Goal: Information Seeking & Learning: Learn about a topic

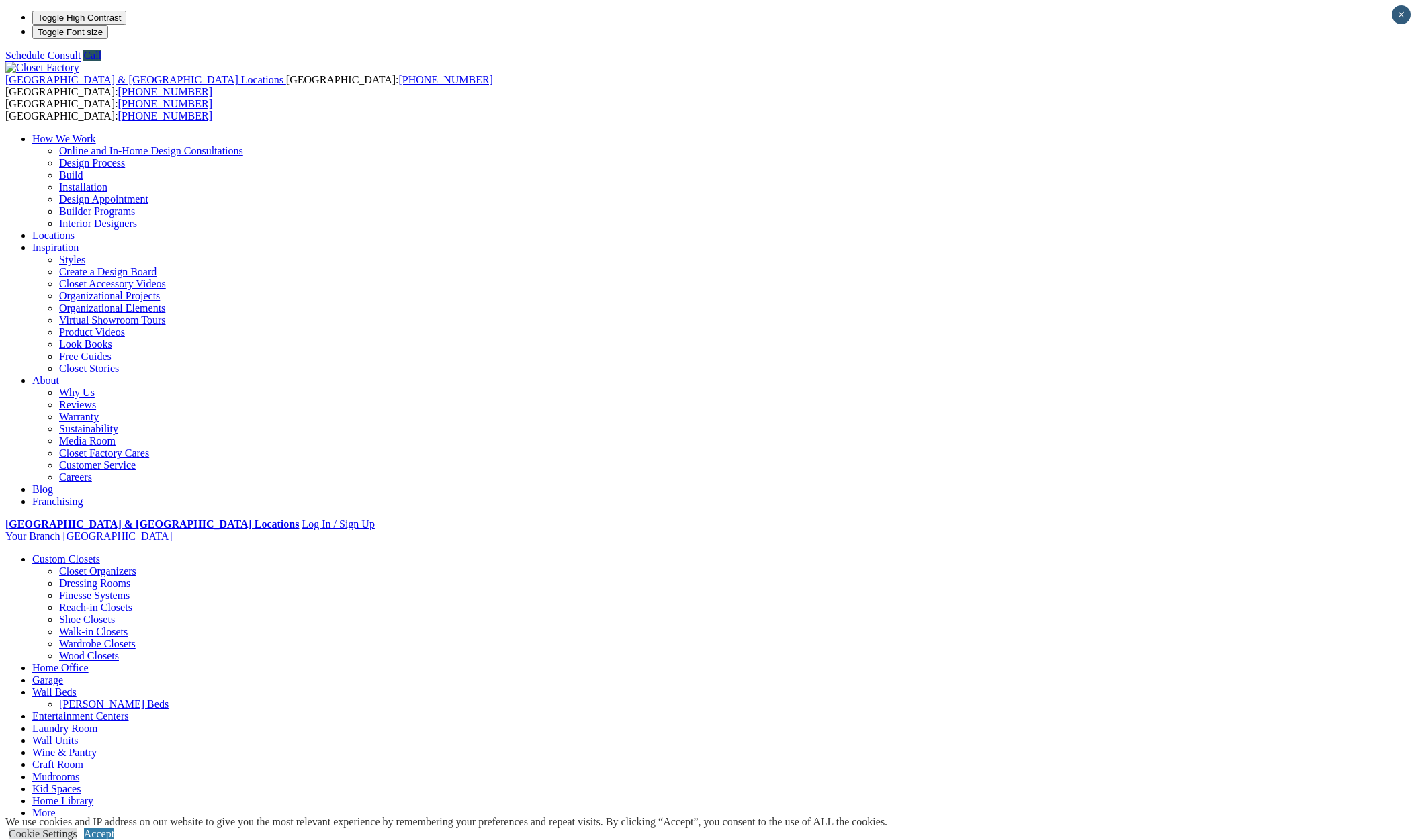
click at [1164, 531] on li "Your Branch Dallas ZIP code *" at bounding box center [708, 537] width 1406 height 12
click at [1195, 531] on li "Your Branch Dallas ZIP code *" at bounding box center [708, 537] width 1406 height 14
type input "*****"
click input "*" at bounding box center [0, 0] width 0 height 0
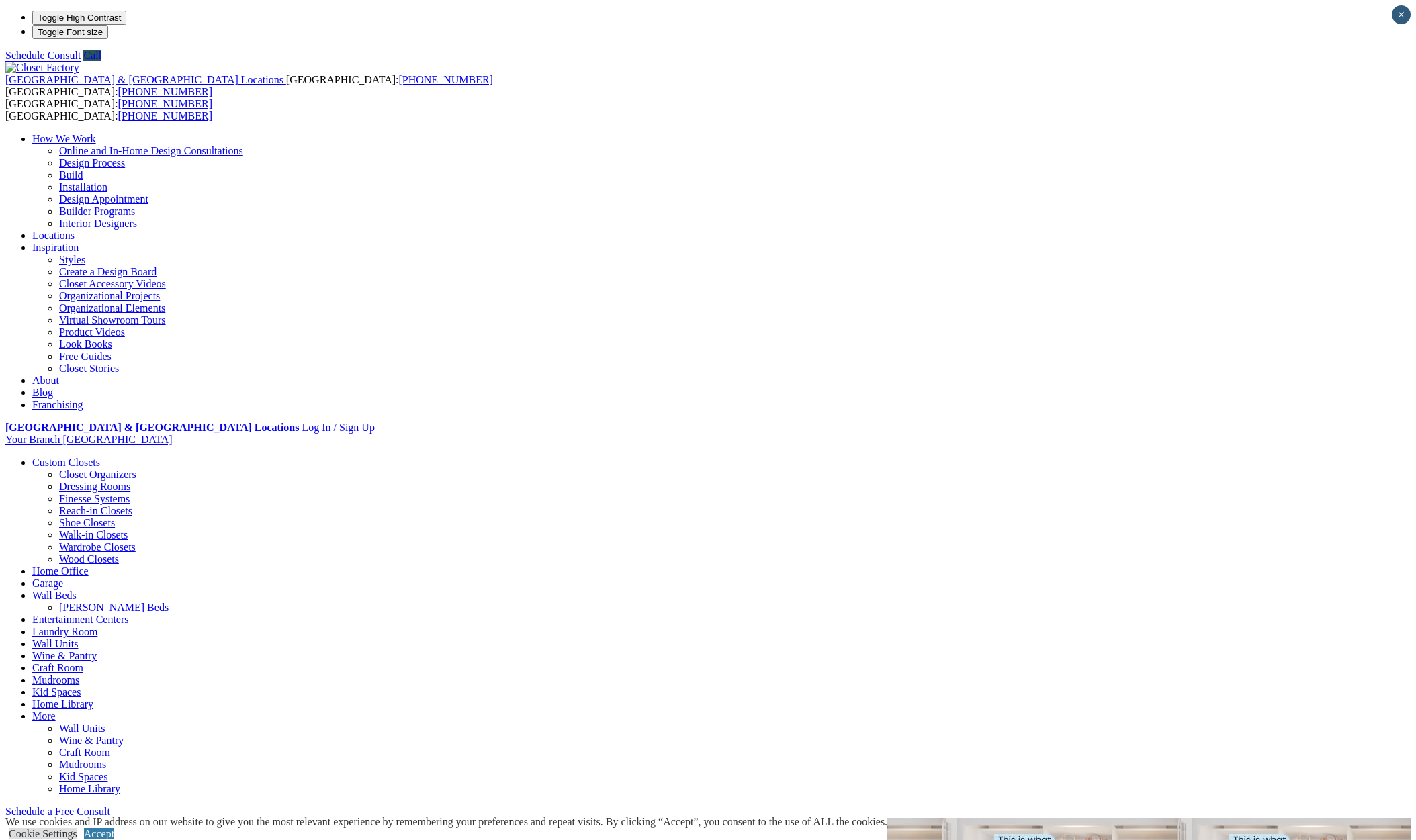
click at [78, 638] on link "Wall Units" at bounding box center [55, 643] width 46 height 11
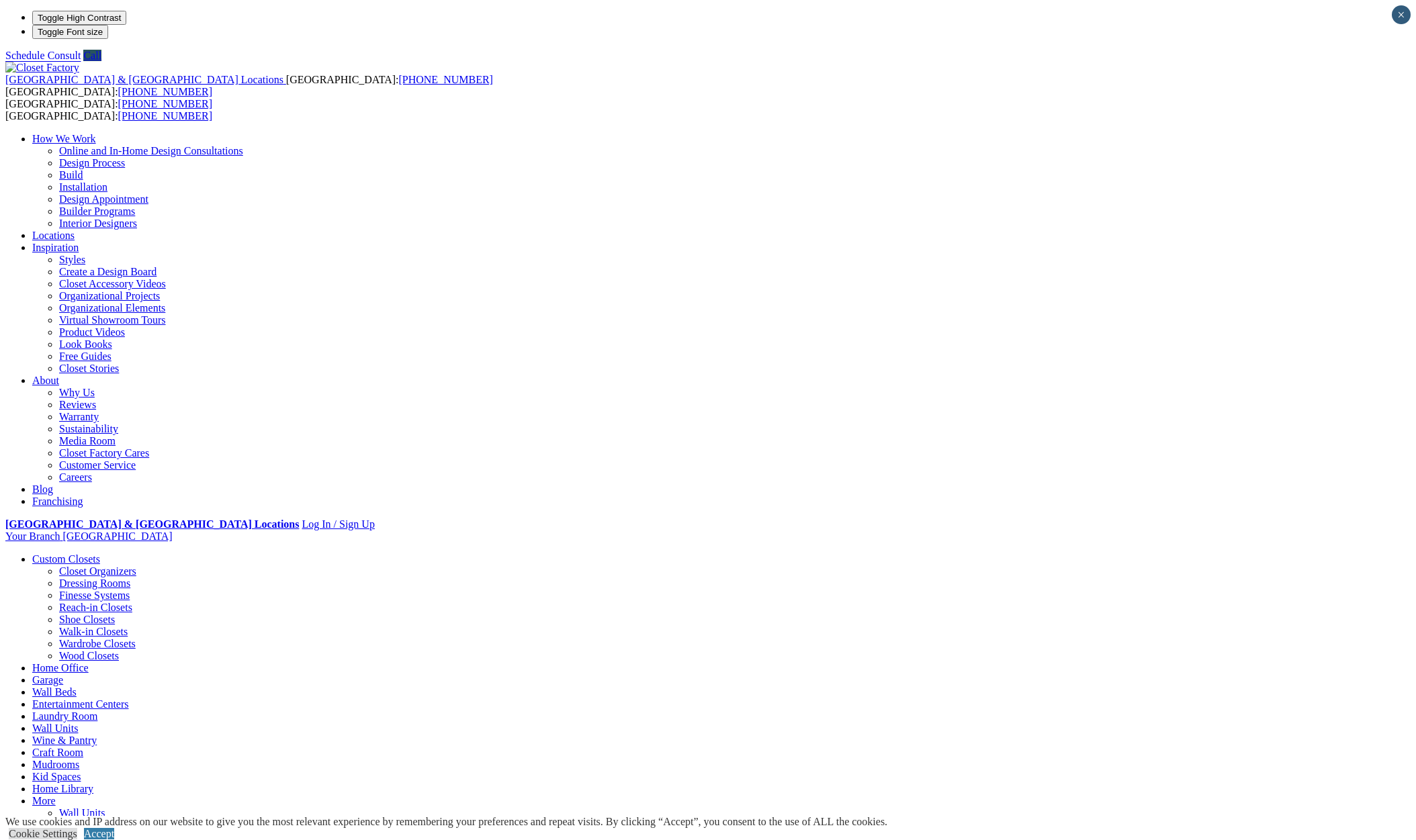
click at [127, 626] on link "Walk-in Closets" at bounding box center [93, 631] width 68 height 11
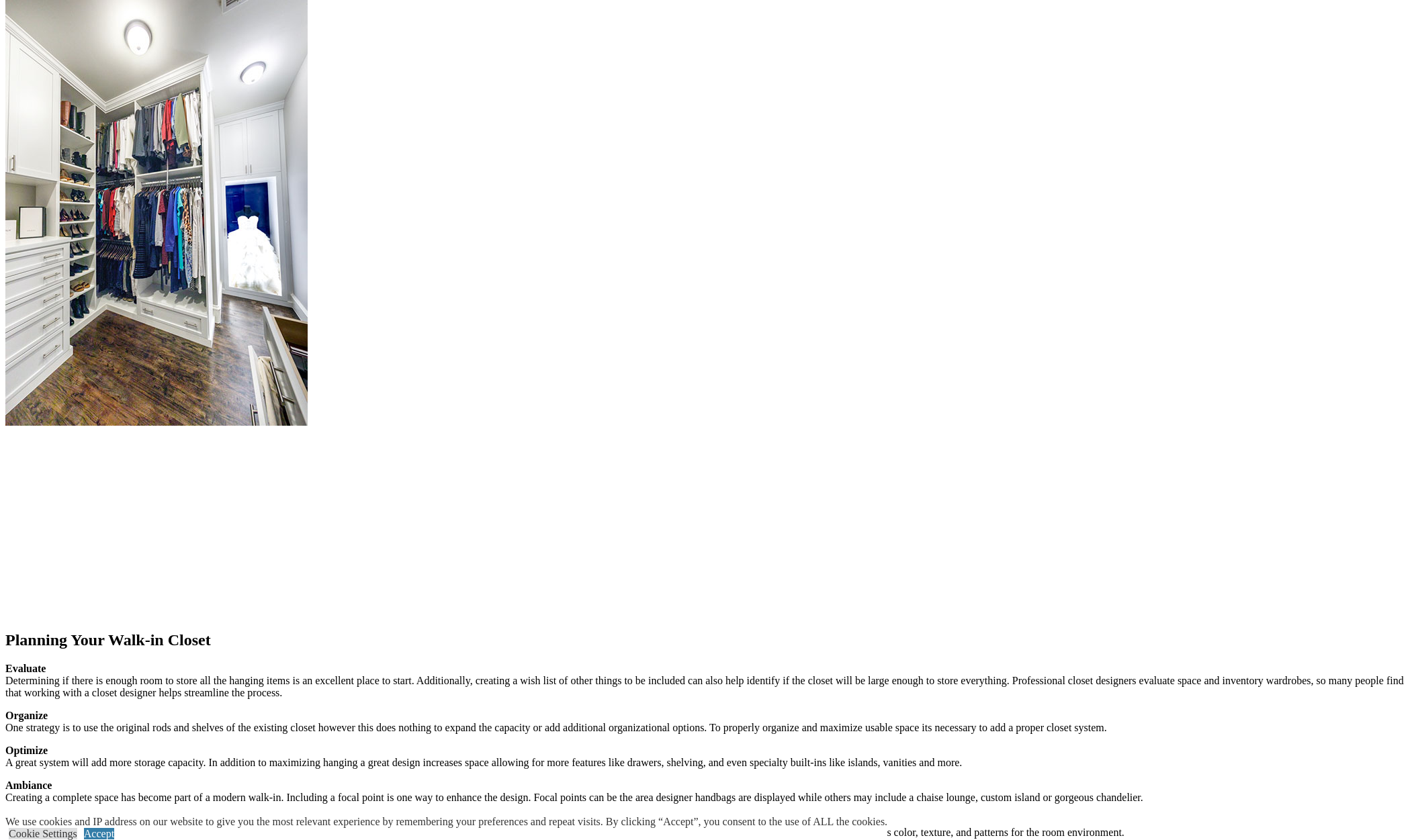
scroll to position [1410, 0]
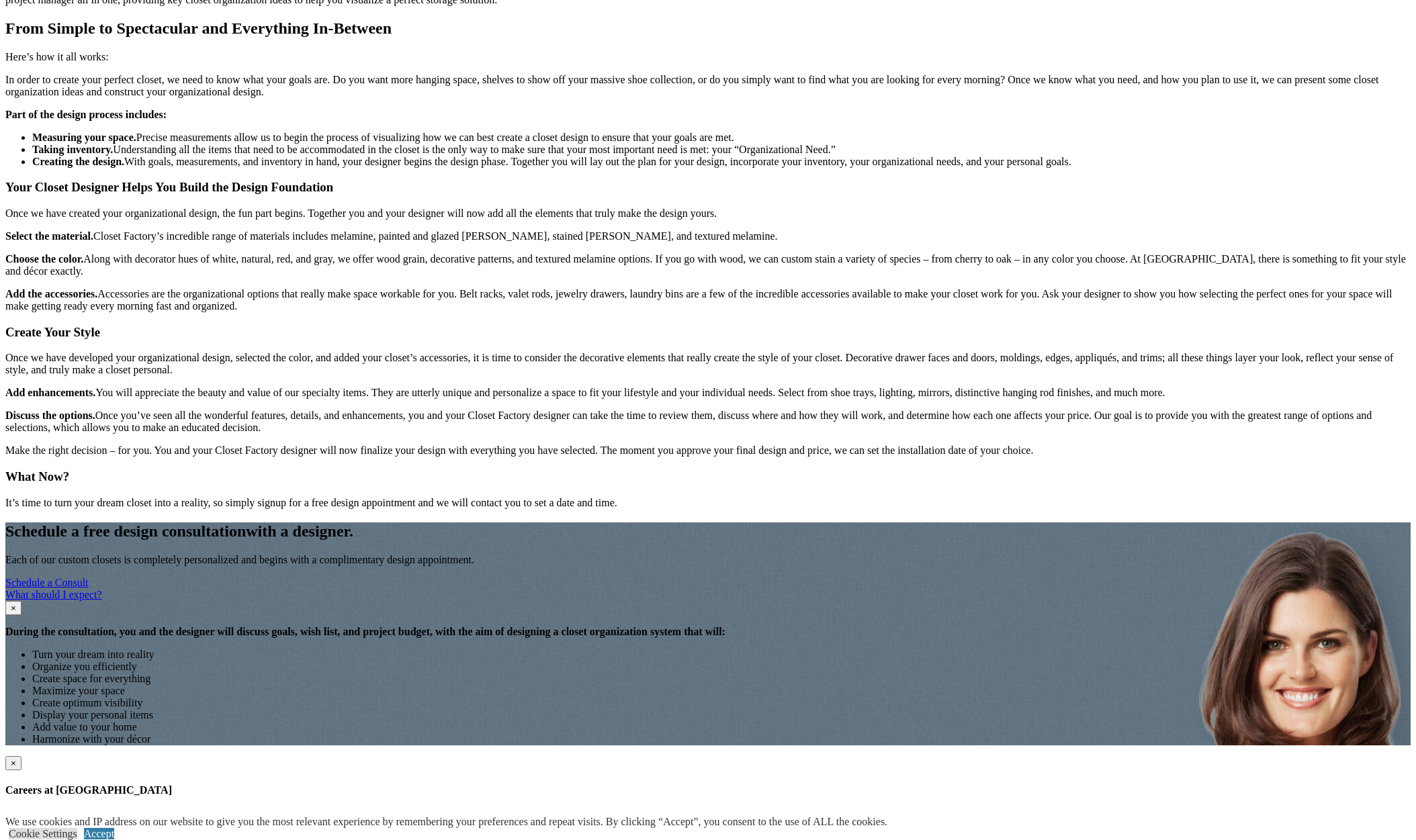
scroll to position [1612, 0]
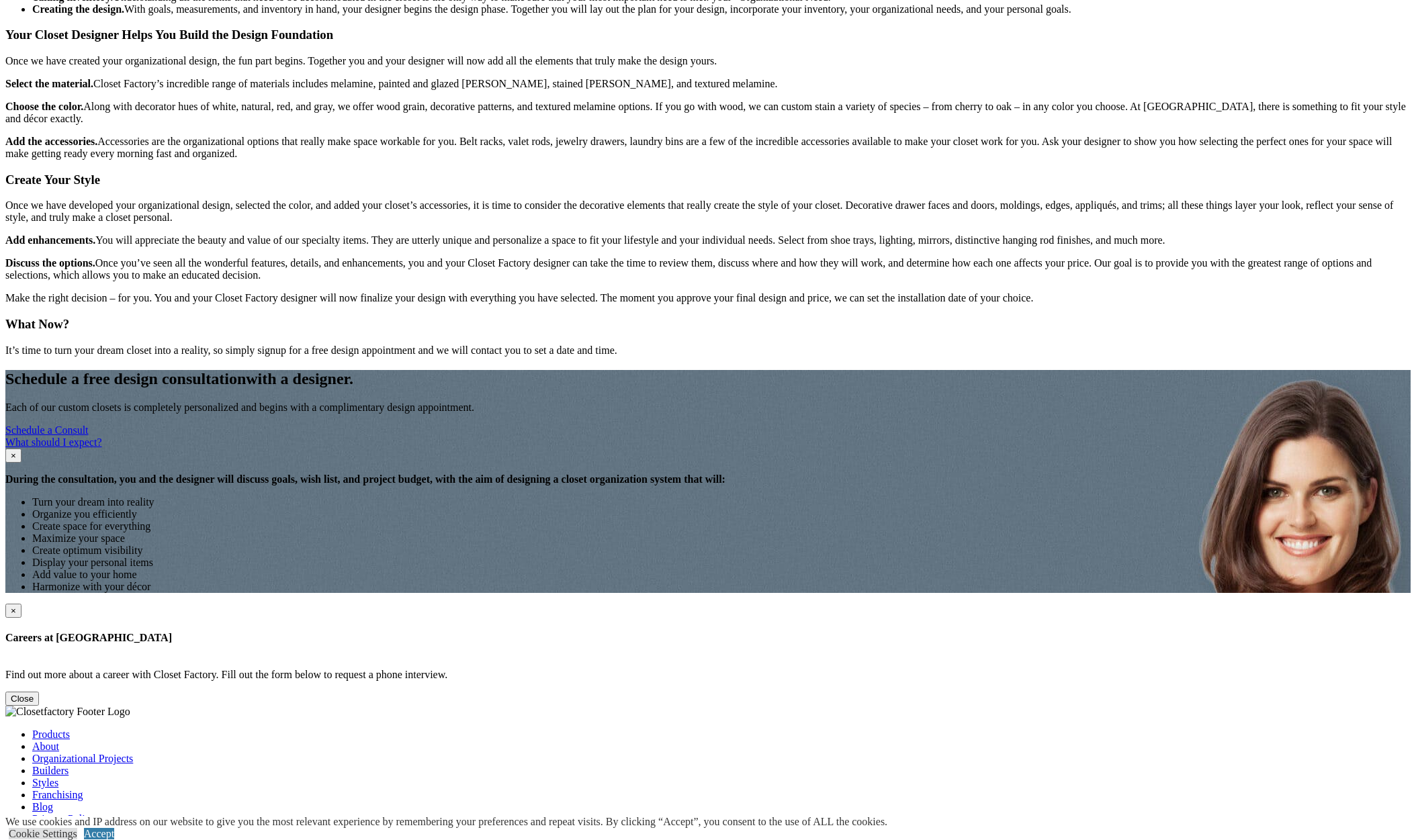
click at [102, 437] on link "What should I expect?" at bounding box center [53, 442] width 97 height 11
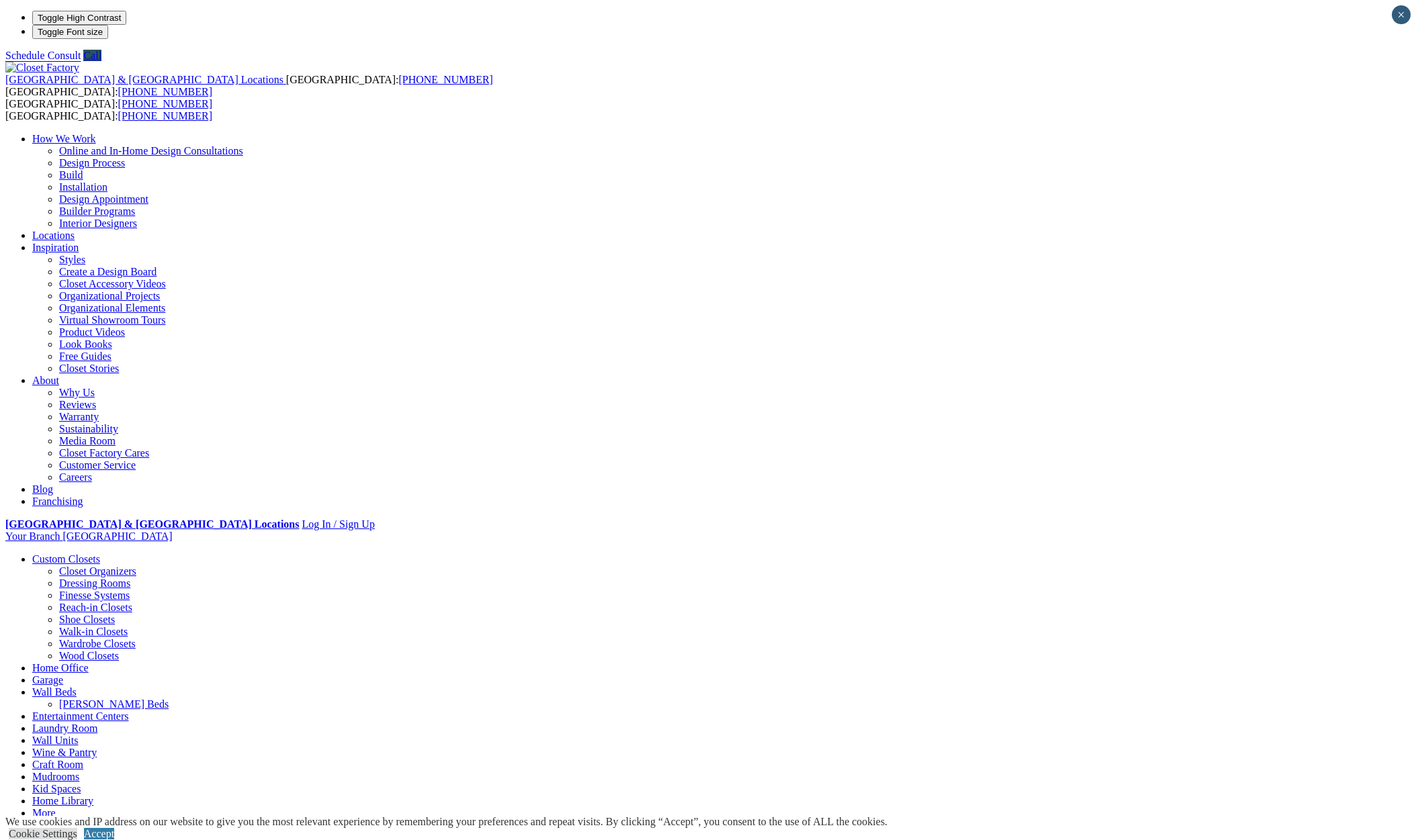
click at [127, 626] on link "Walk-in Closets" at bounding box center [93, 631] width 68 height 11
